Goal: Information Seeking & Learning: Find specific fact

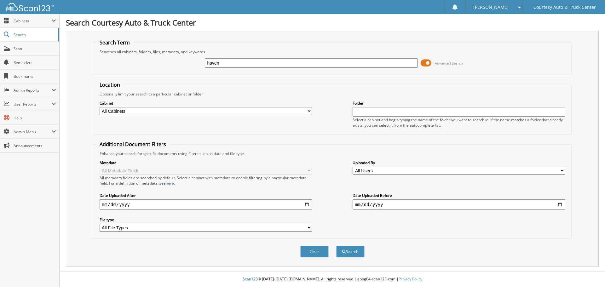
type input "haven"
click at [336, 246] on button "Search" at bounding box center [350, 252] width 28 height 12
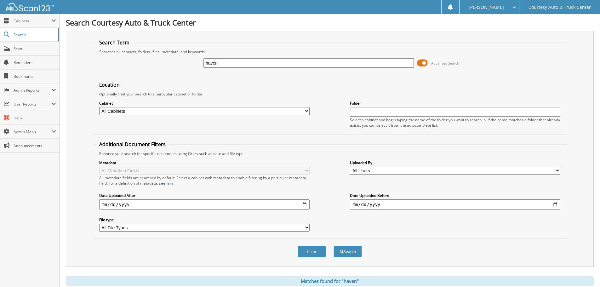
click at [239, 66] on input "haven" at bounding box center [309, 62] width 210 height 9
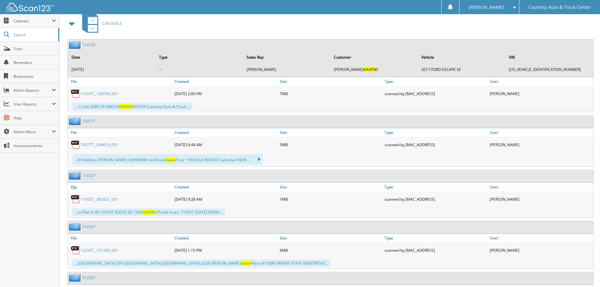
scroll to position [284, 0]
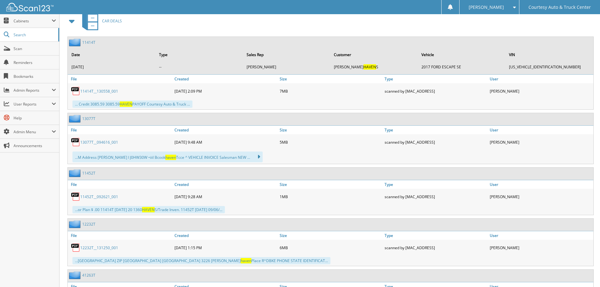
click at [91, 196] on link "11452T__092621_001" at bounding box center [99, 196] width 38 height 5
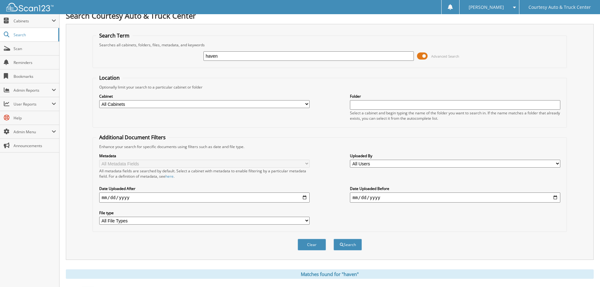
scroll to position [0, 0]
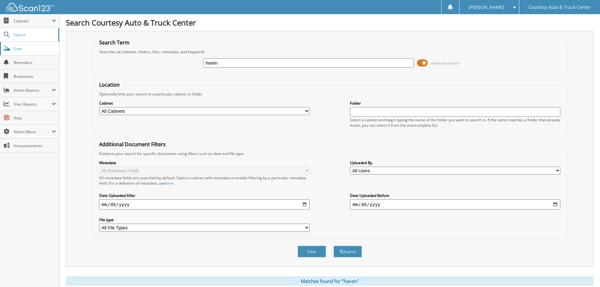
drag, startPoint x: 225, startPoint y: 64, endPoint x: 41, endPoint y: 44, distance: 185.7
type input "11414t"
click at [334, 246] on button "Search" at bounding box center [348, 252] width 28 height 12
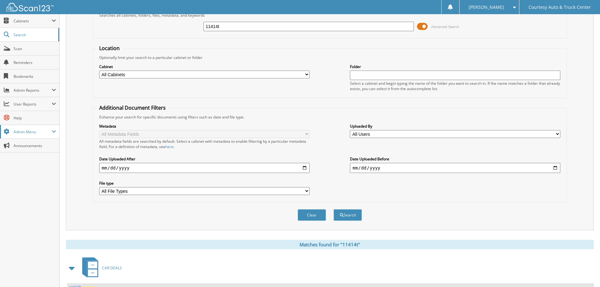
scroll to position [155, 0]
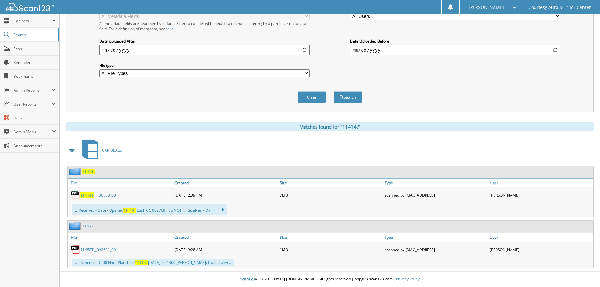
click at [85, 196] on span "11414T" at bounding box center [86, 195] width 13 height 5
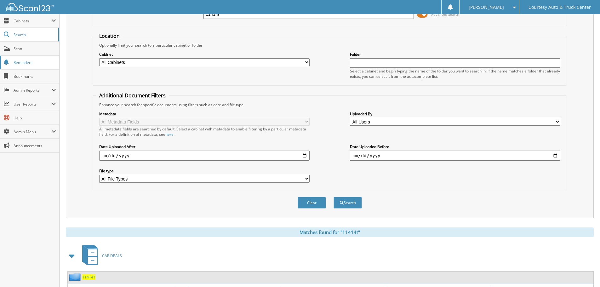
scroll to position [0, 0]
